Goal: Navigation & Orientation: Find specific page/section

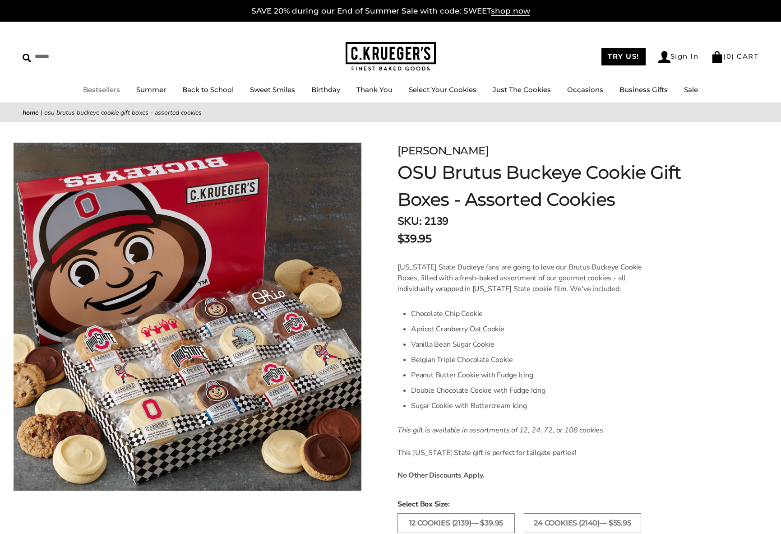
click at [106, 93] on link "Bestsellers" at bounding box center [101, 89] width 37 height 9
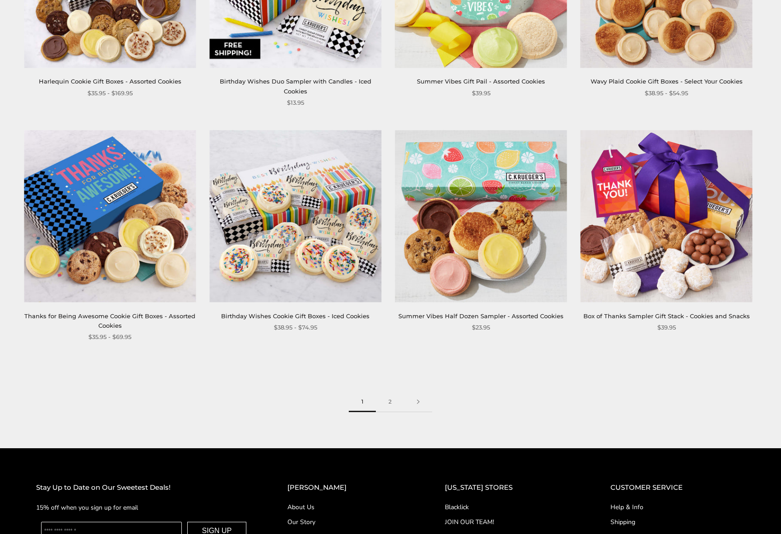
scroll to position [1263, 0]
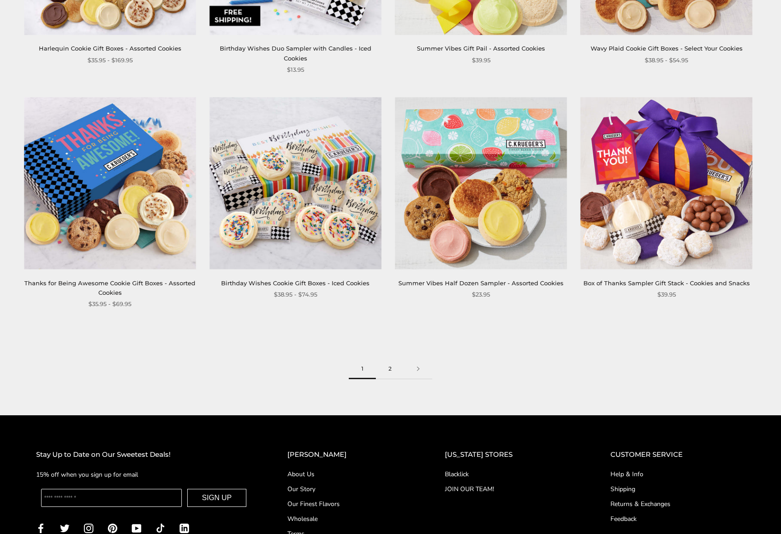
click at [389, 359] on link "2" at bounding box center [390, 369] width 28 height 20
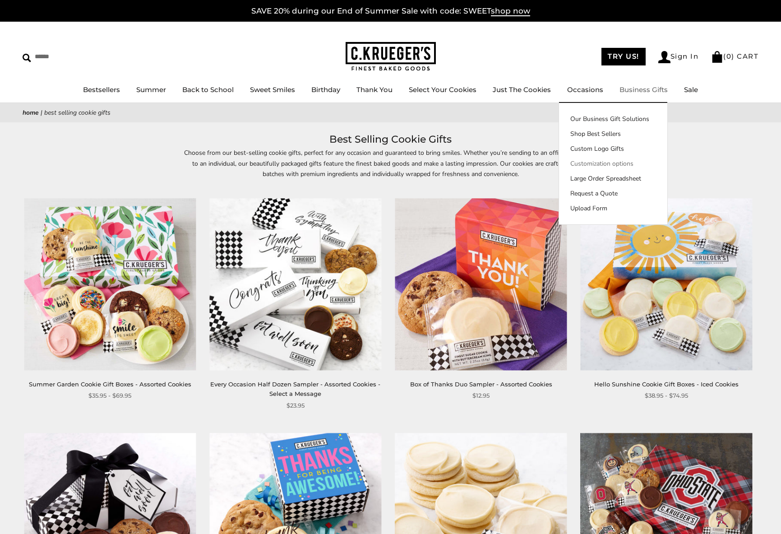
click at [606, 163] on link "Customization options" at bounding box center [613, 163] width 108 height 9
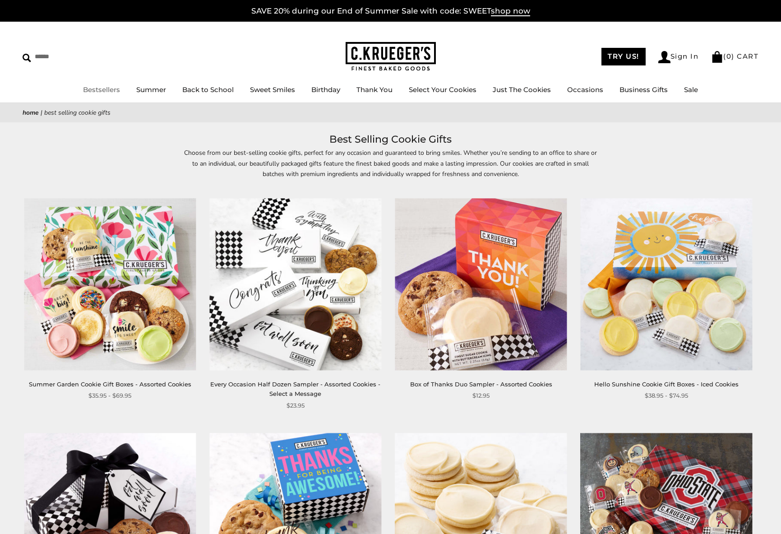
click at [111, 90] on link "Bestsellers" at bounding box center [101, 89] width 37 height 9
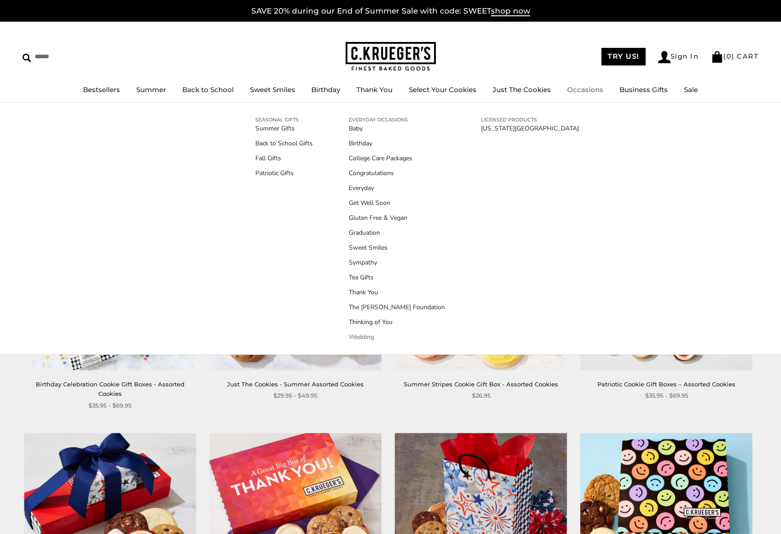
click at [362, 336] on link "Wedding" at bounding box center [397, 336] width 96 height 9
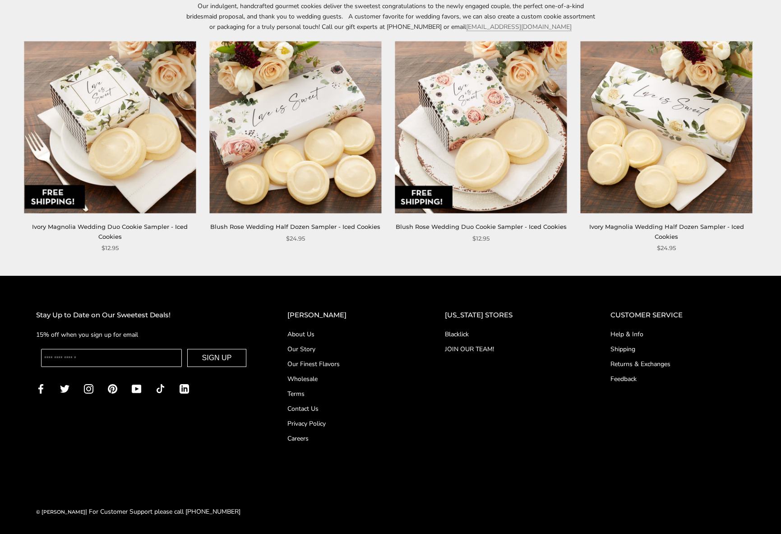
scroll to position [169, 0]
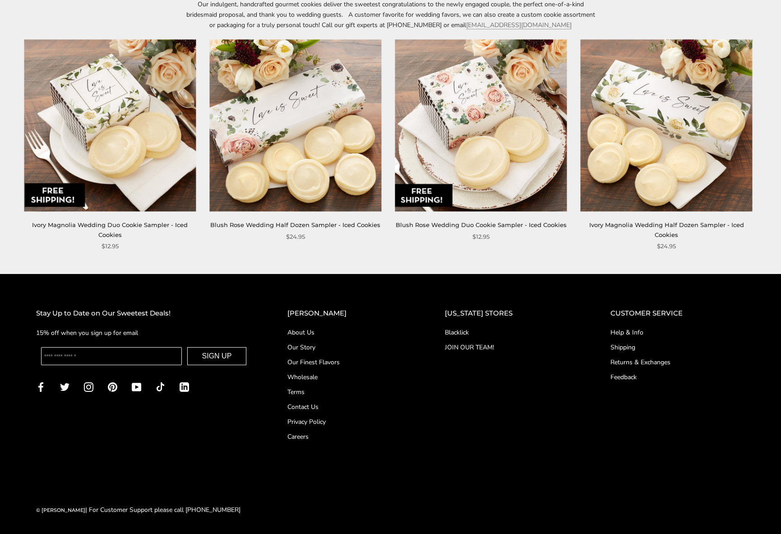
click at [322, 330] on link "About Us" at bounding box center [347, 331] width 121 height 9
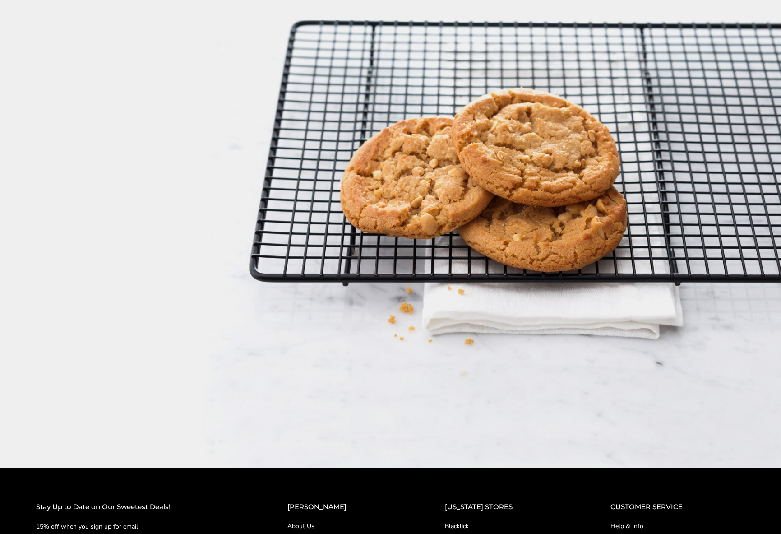
scroll to position [1308, 0]
